Goal: Complete application form: Complete application form

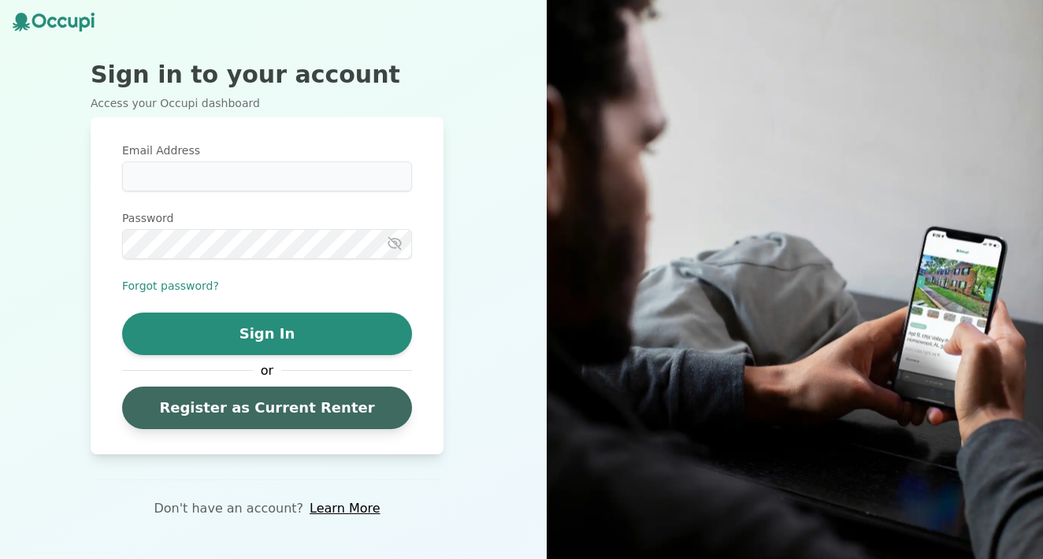
click at [298, 421] on link "Register as Current Renter" at bounding box center [267, 408] width 290 height 43
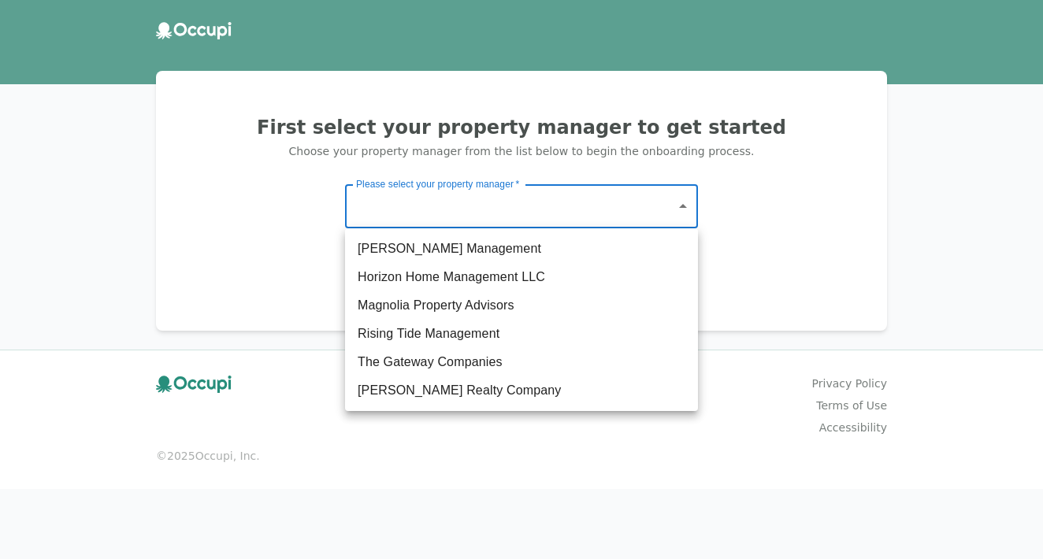
click at [479, 212] on body "First select your property manager to get started Choose your property manager …" at bounding box center [521, 279] width 1043 height 559
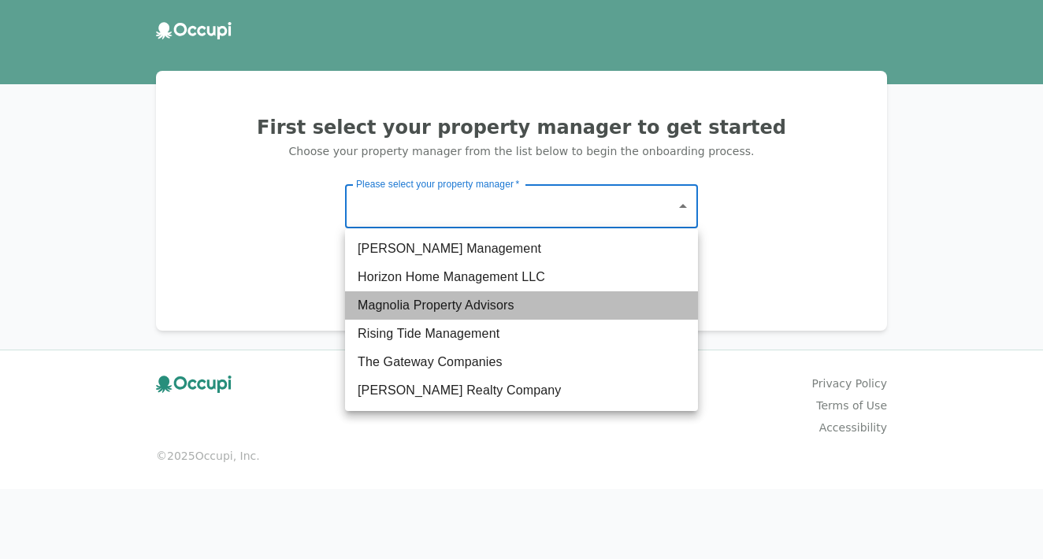
click at [471, 292] on li "Magnolia Property Advisors" at bounding box center [521, 305] width 353 height 28
type input "**********"
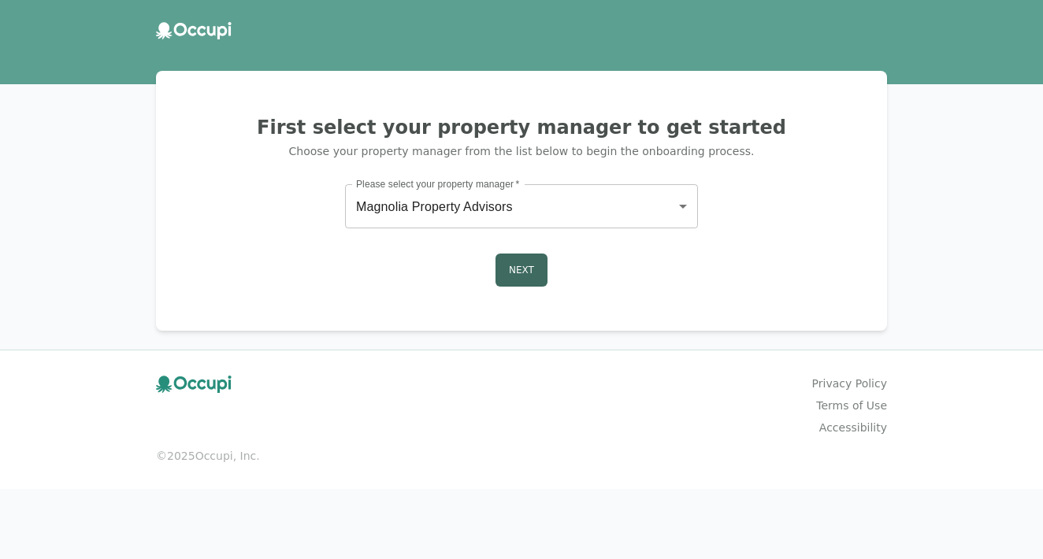
click at [511, 263] on button "Next" at bounding box center [522, 270] width 52 height 33
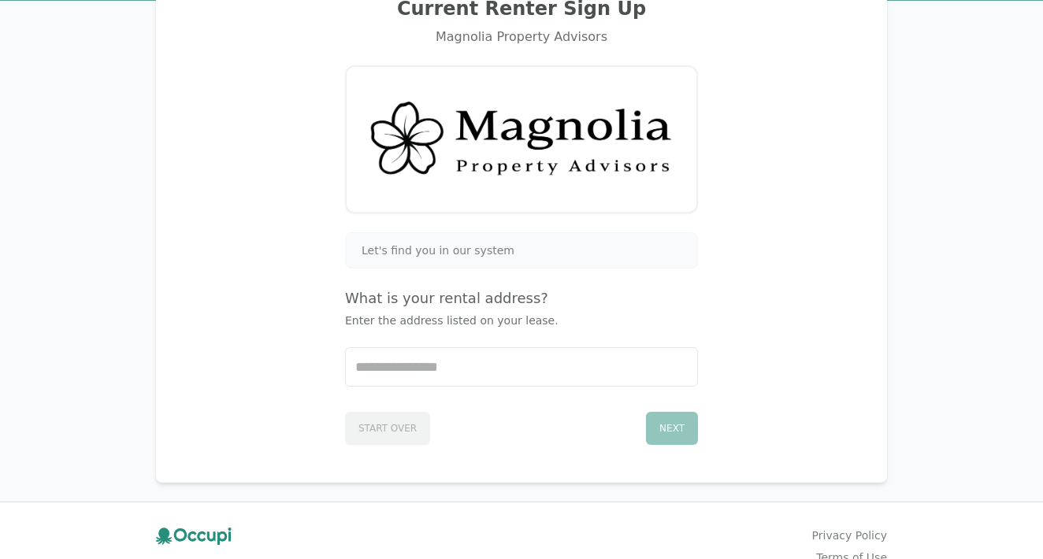
scroll to position [117, 0]
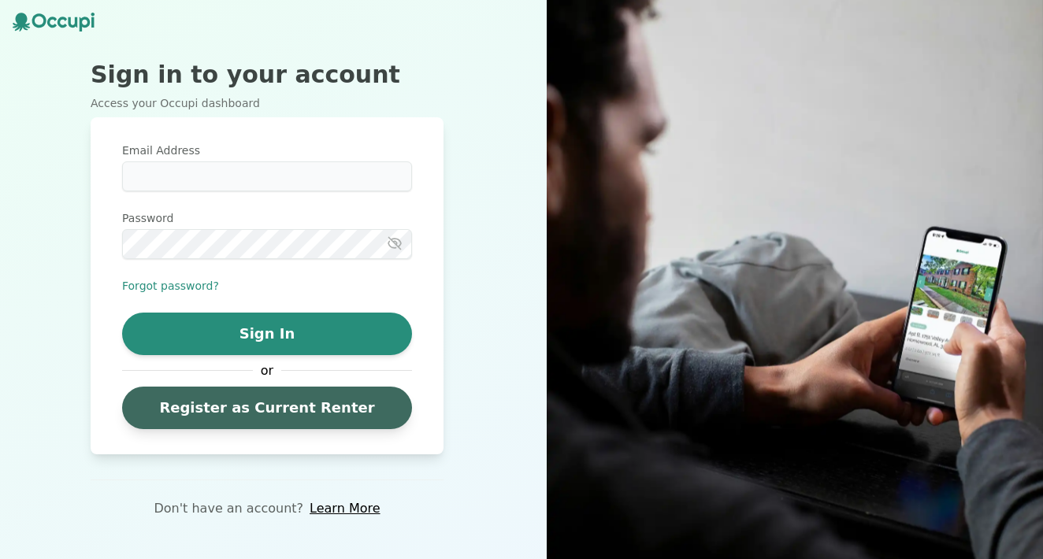
click at [299, 404] on link "Register as Current Renter" at bounding box center [267, 408] width 290 height 43
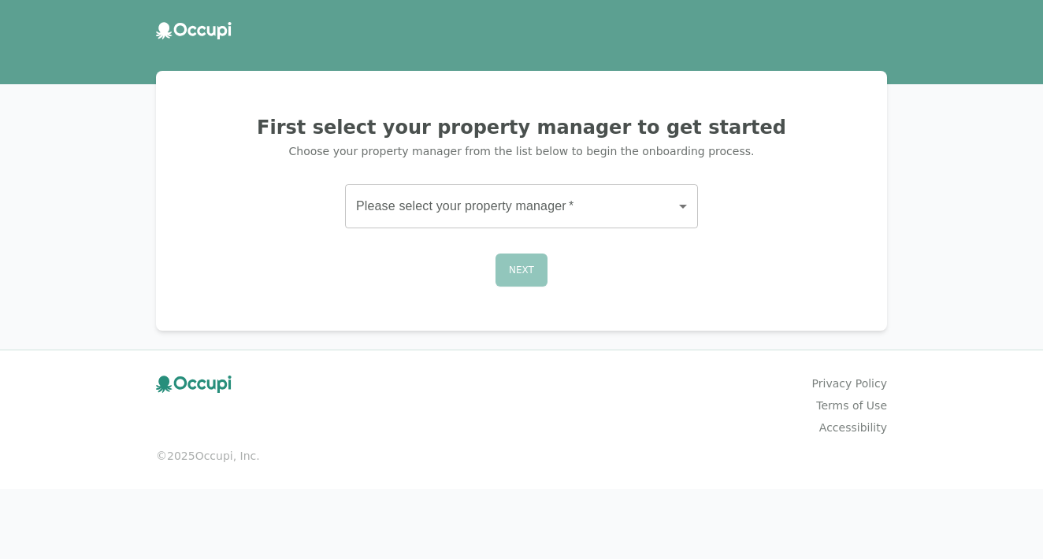
click at [501, 209] on body "First select your property manager to get started Choose your property manager …" at bounding box center [521, 279] width 1043 height 559
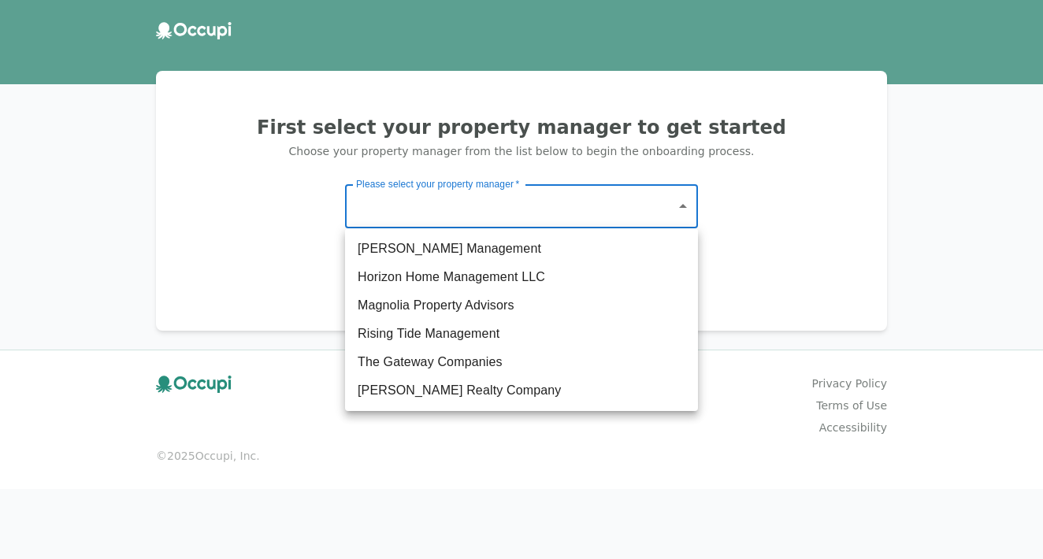
click at [459, 391] on li "[PERSON_NAME] Realty Company" at bounding box center [521, 391] width 353 height 28
type input "**********"
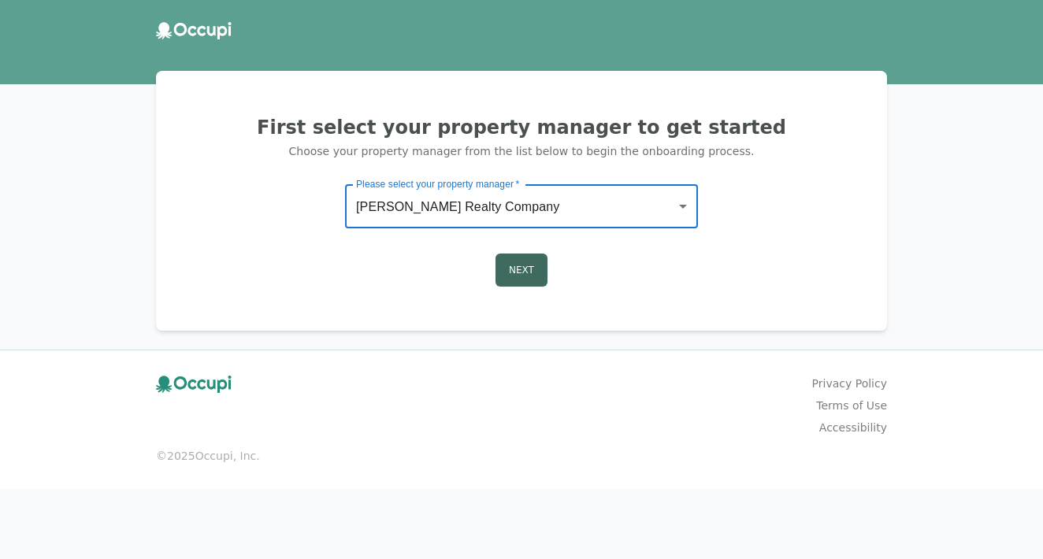
click at [525, 276] on button "Next" at bounding box center [522, 270] width 52 height 33
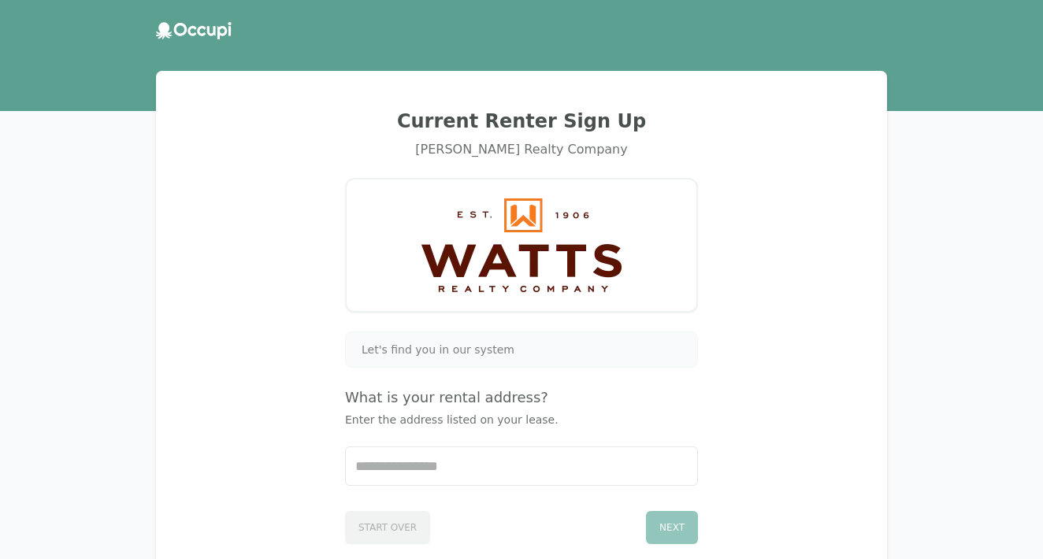
click at [478, 440] on div "Let's find you in our system What is your rental address? Enter the address lis…" at bounding box center [521, 438] width 353 height 213
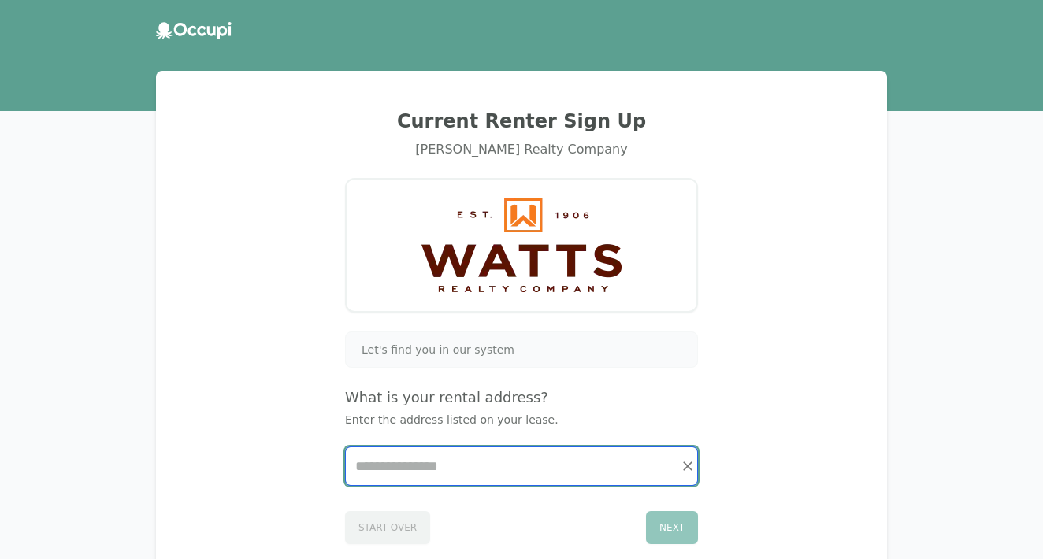
click at [478, 466] on input "Start typing..." at bounding box center [521, 466] width 351 height 38
type input "***"
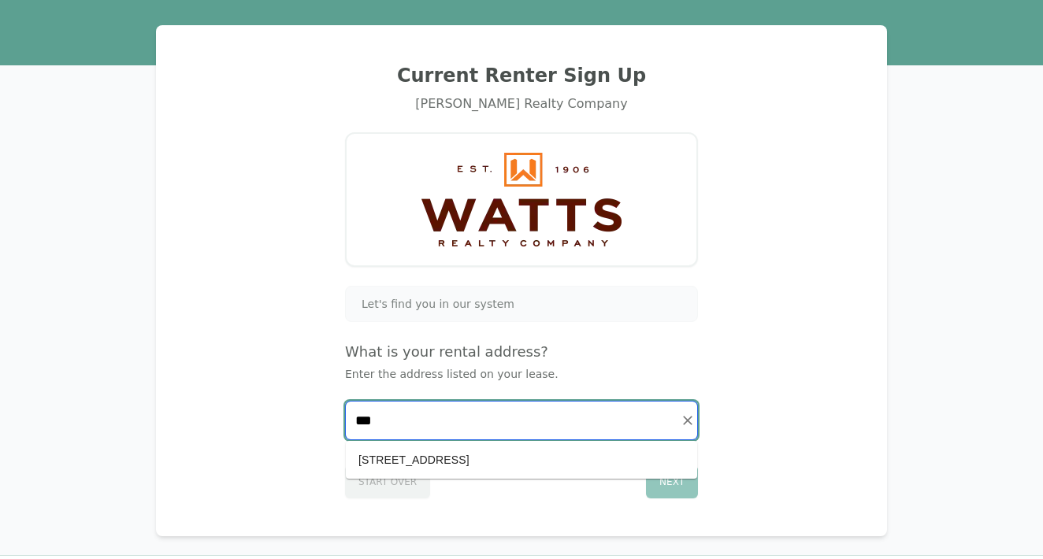
scroll to position [50, 0]
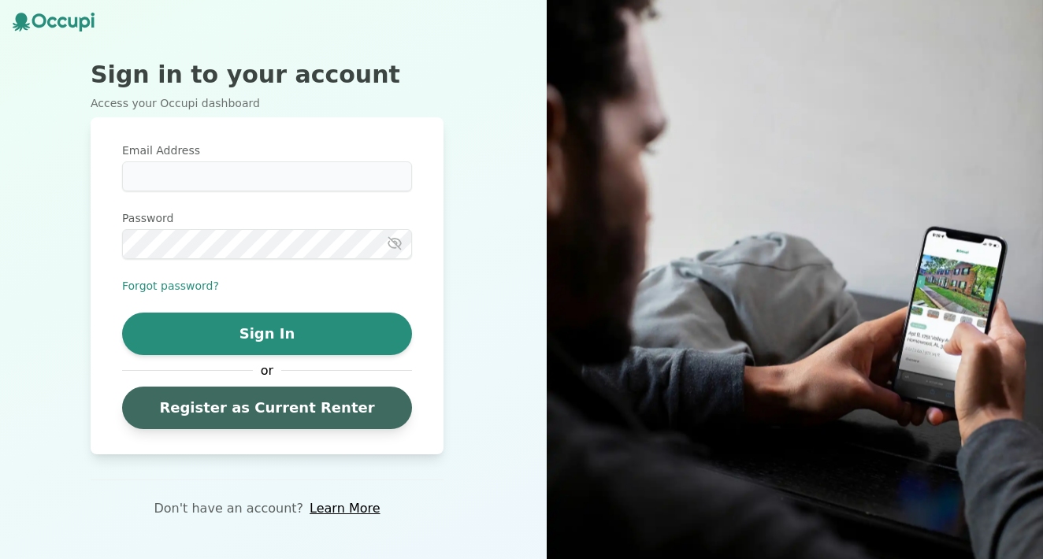
click at [262, 406] on link "Register as Current Renter" at bounding box center [267, 408] width 290 height 43
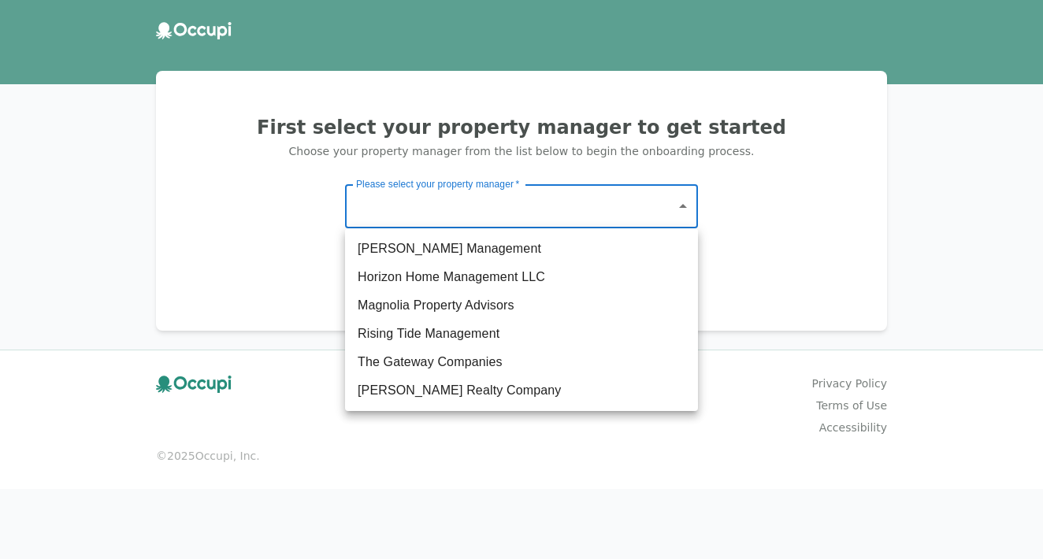
click at [494, 204] on body "First select your property manager to get started Choose your property manager …" at bounding box center [521, 279] width 1043 height 559
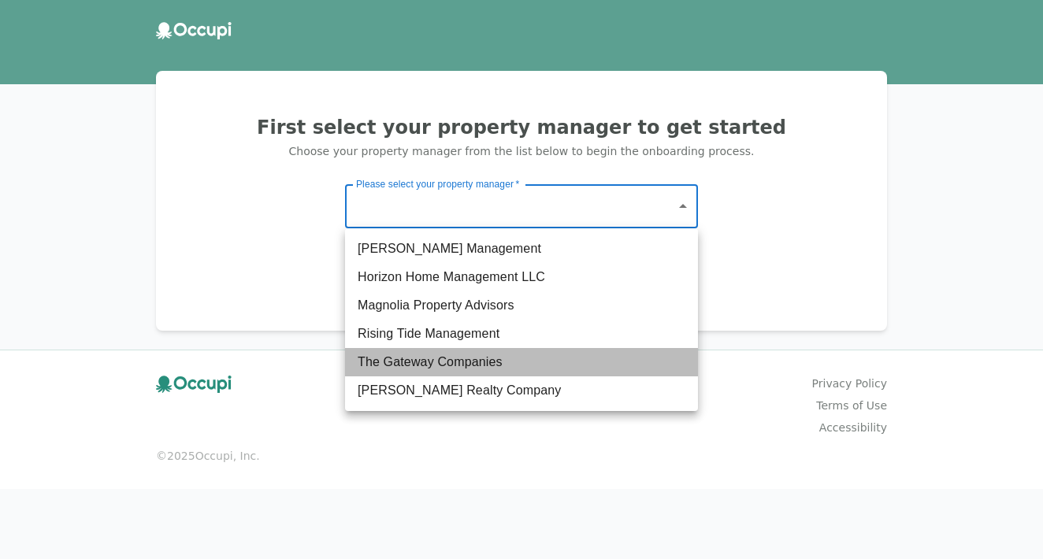
click at [462, 366] on li "The Gateway Companies" at bounding box center [521, 362] width 353 height 28
type input "**********"
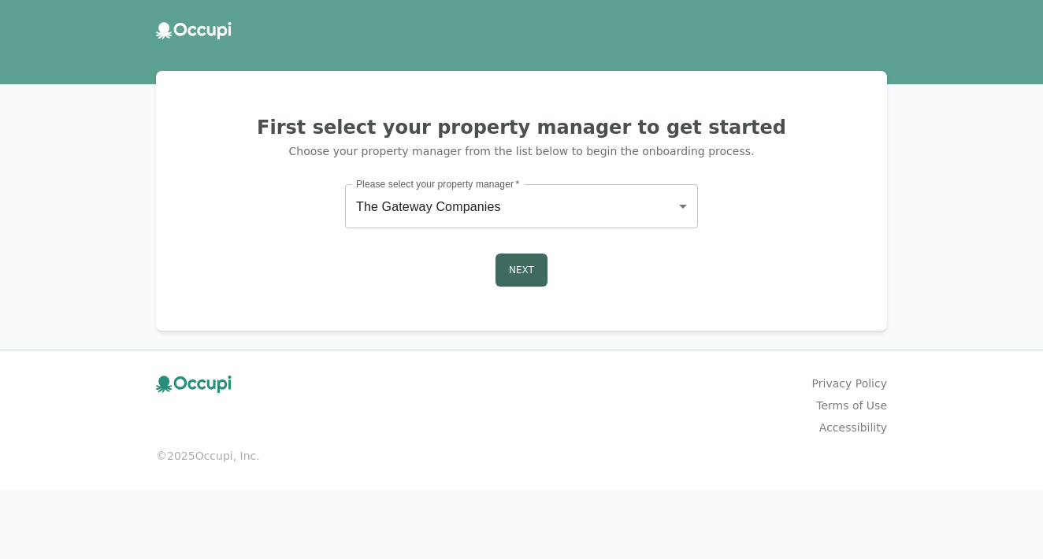
click at [521, 277] on button "Next" at bounding box center [522, 270] width 52 height 33
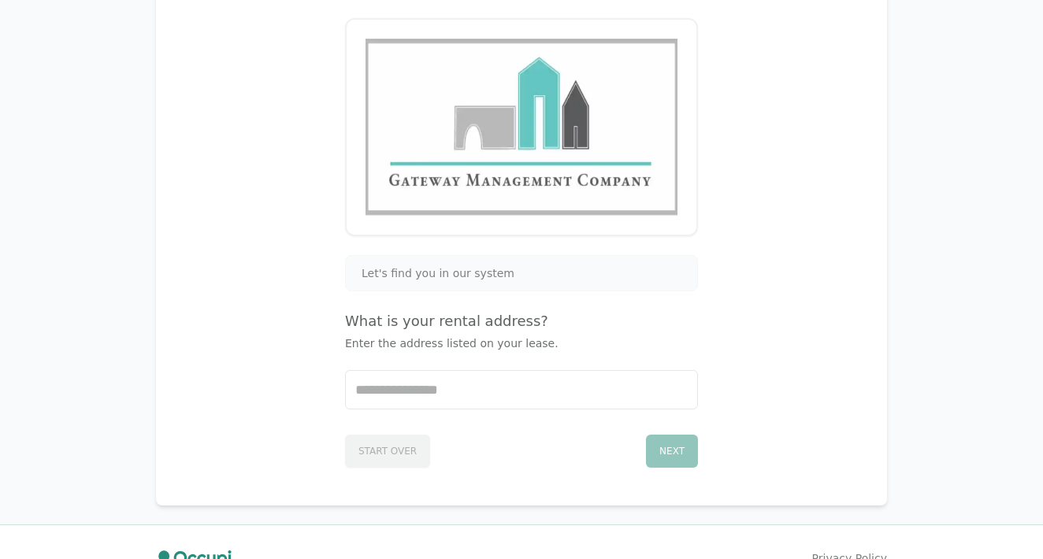
scroll to position [164, 0]
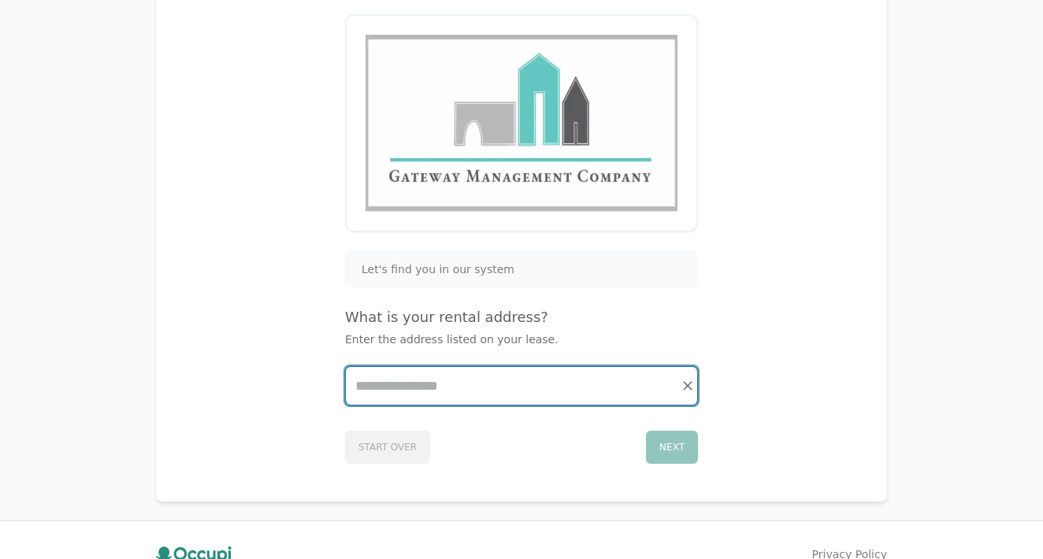
click at [487, 392] on input "Start typing..." at bounding box center [521, 386] width 351 height 38
type input "*"
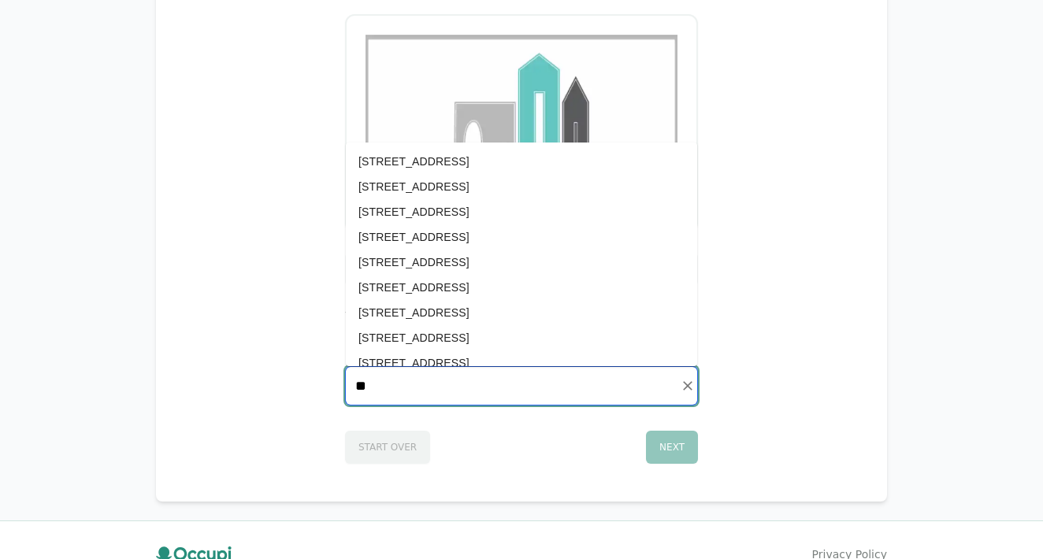
click at [565, 373] on input "**" at bounding box center [521, 386] width 351 height 38
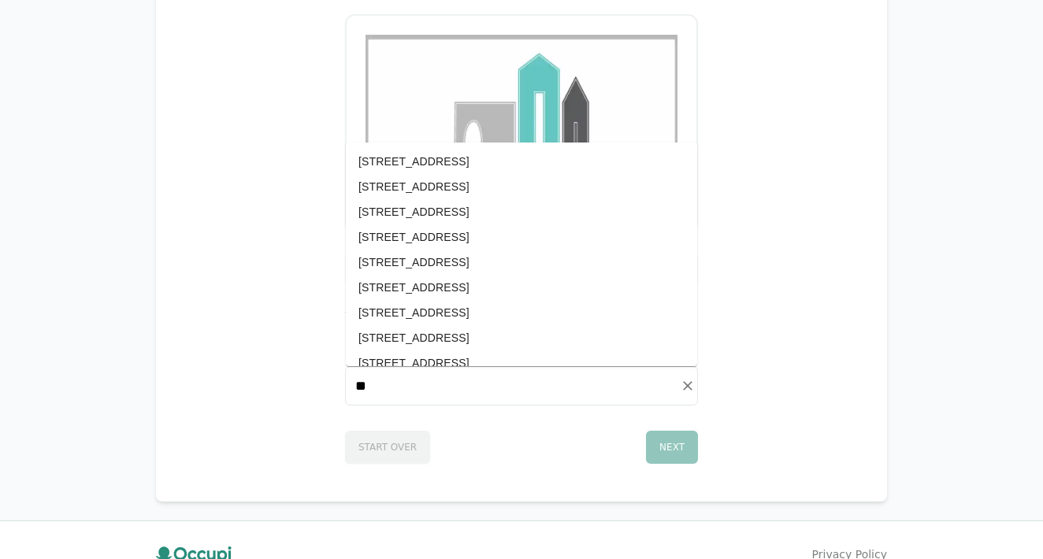
click at [571, 407] on div "Let's find you in our system What is your rental address? Enter the address lis…" at bounding box center [521, 357] width 353 height 213
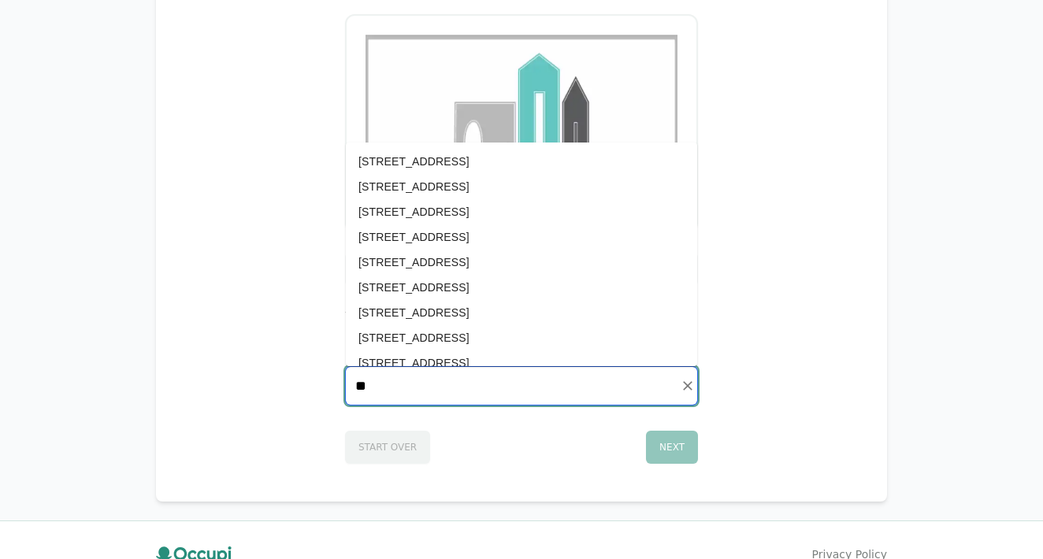
click at [556, 383] on input "**" at bounding box center [521, 386] width 351 height 38
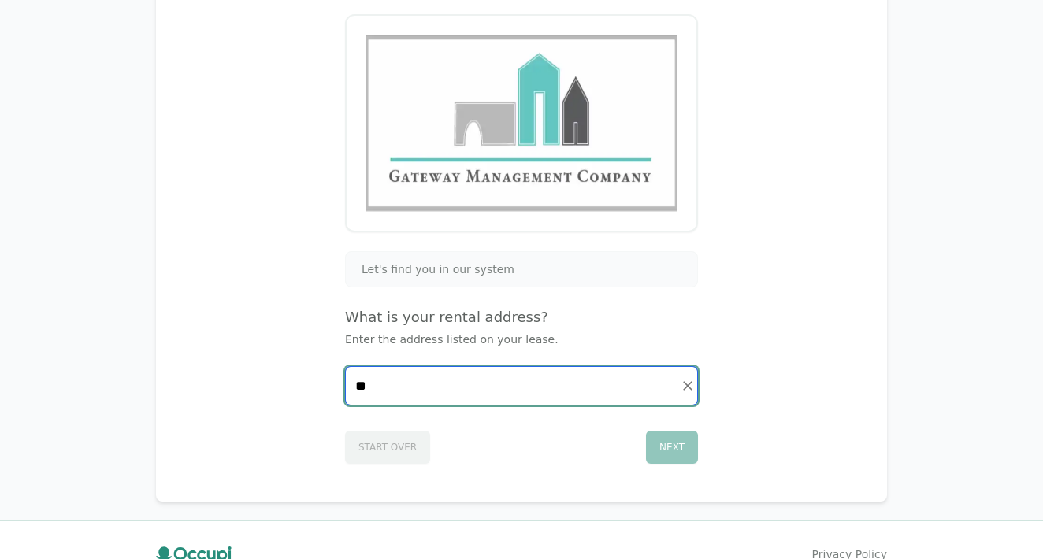
type input "*"
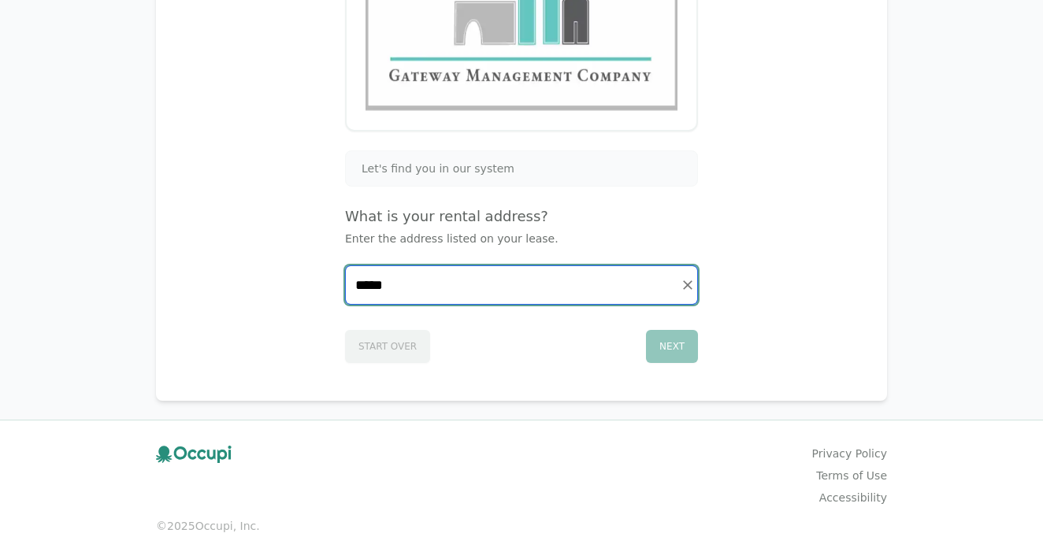
scroll to position [265, 0]
type input "*"
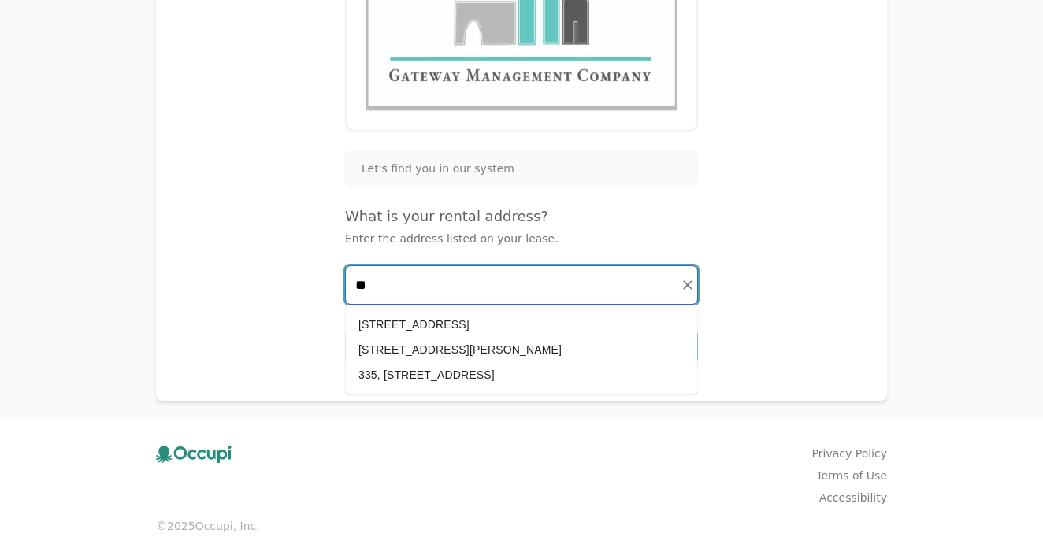
type input "*"
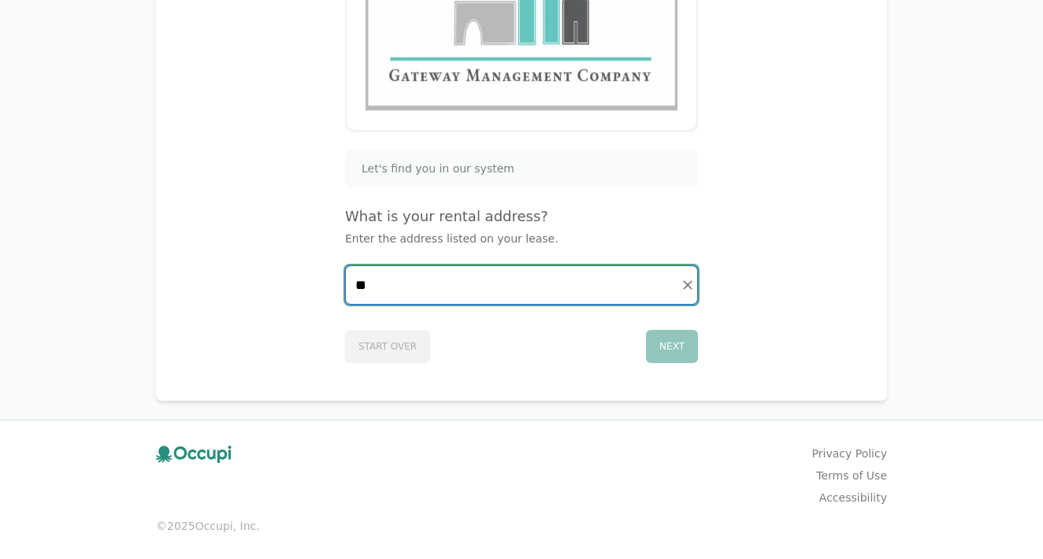
type input "*"
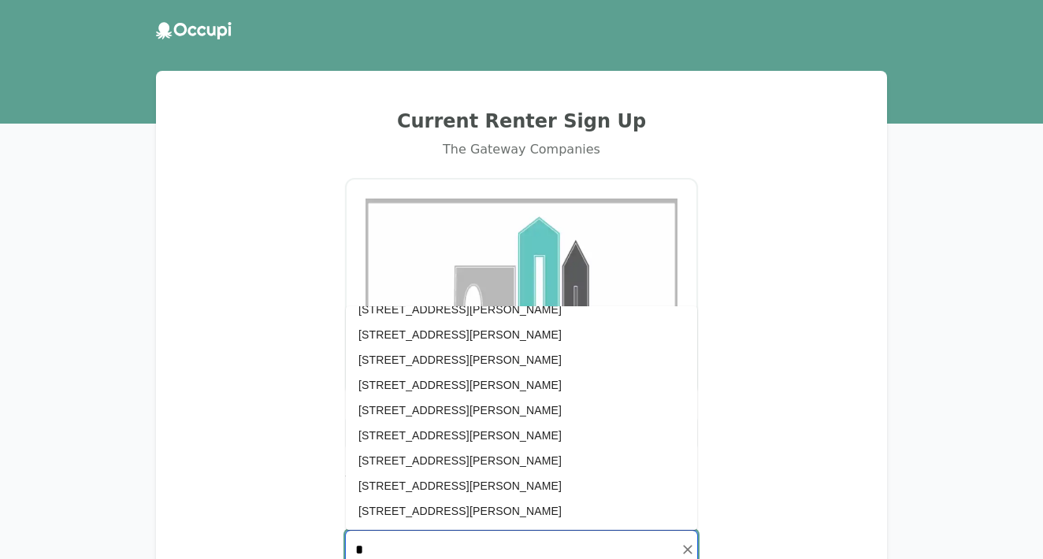
scroll to position [2310, 0]
